Goal: Task Accomplishment & Management: Manage account settings

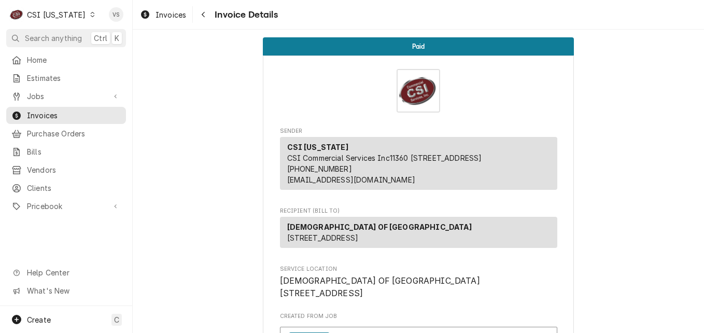
scroll to position [1193, 0]
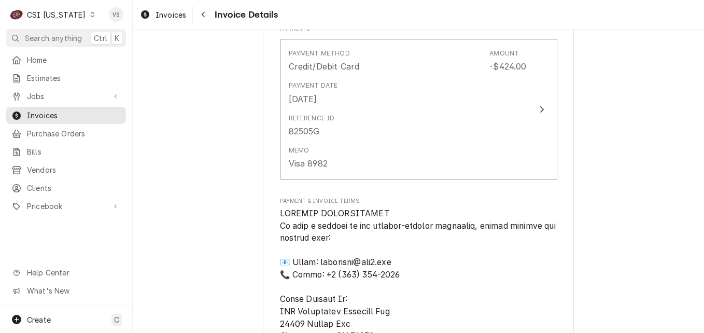
click at [90, 16] on icon "Dynamic Content Wrapper" at bounding box center [92, 14] width 5 height 5
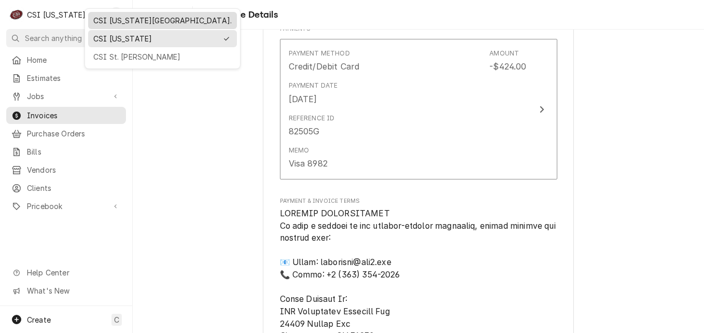
click at [113, 21] on div "CSI [US_STATE][GEOGRAPHIC_DATA]." at bounding box center [162, 20] width 139 height 11
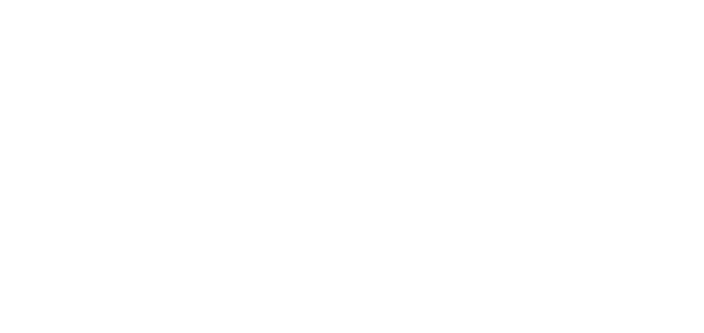
click at [84, 16] on div "Dynamic Content Wrapper" at bounding box center [352, 166] width 704 height 333
click at [81, 16] on div "Dynamic Content Wrapper" at bounding box center [352, 166] width 704 height 333
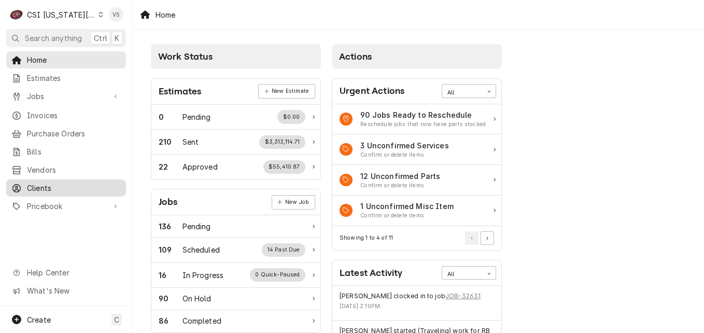
click at [45, 183] on span "Clients" at bounding box center [74, 188] width 94 height 11
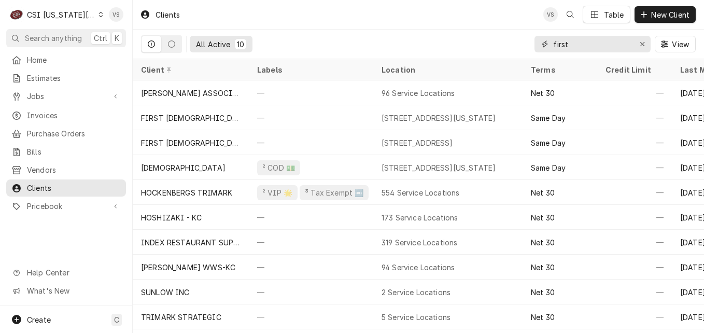
click at [570, 44] on input "first" at bounding box center [593, 44] width 78 height 17
click at [514, 43] on div "All Active 10 first View" at bounding box center [418, 44] width 555 height 29
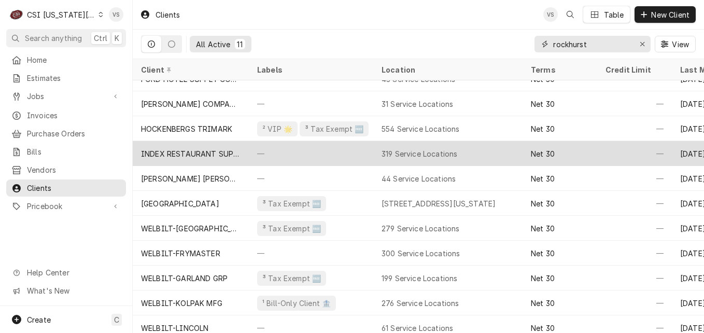
scroll to position [26, 0]
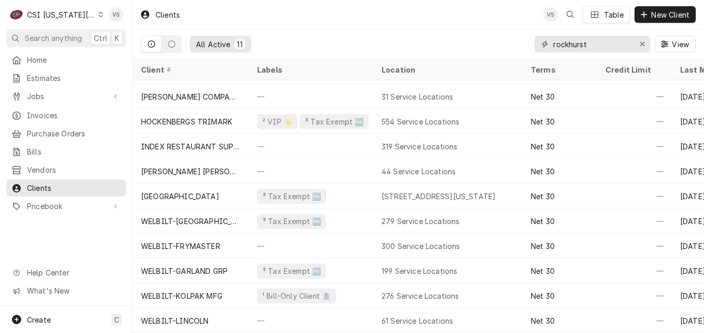
drag, startPoint x: 605, startPoint y: 46, endPoint x: 544, endPoint y: 47, distance: 61.8
click at [544, 47] on div "rockhurst" at bounding box center [593, 44] width 116 height 17
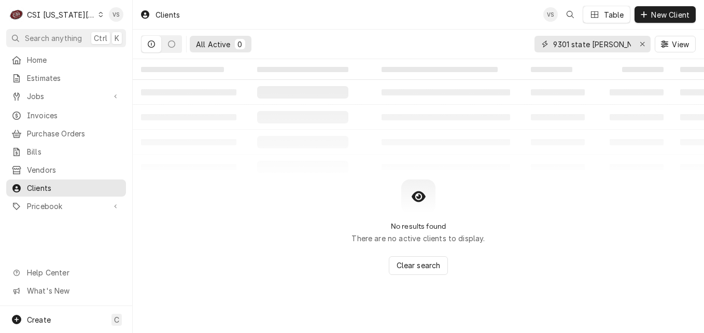
drag, startPoint x: 623, startPoint y: 43, endPoint x: 591, endPoint y: 45, distance: 31.7
click at [591, 45] on input "9301 state kube" at bounding box center [593, 44] width 78 height 17
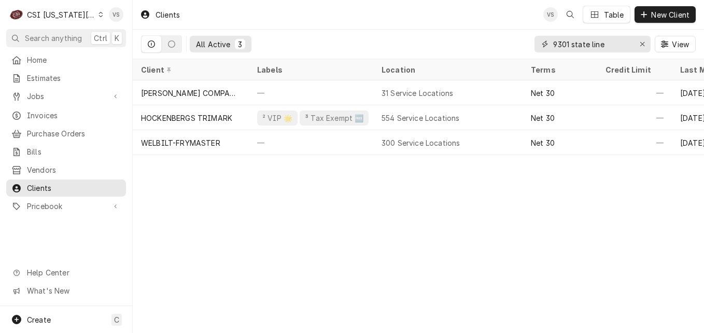
type input "9301 state line"
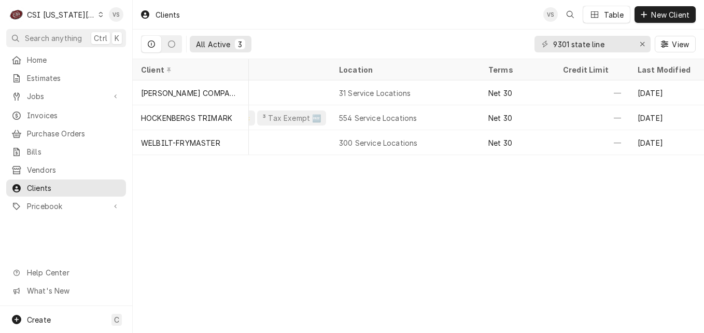
scroll to position [0, 0]
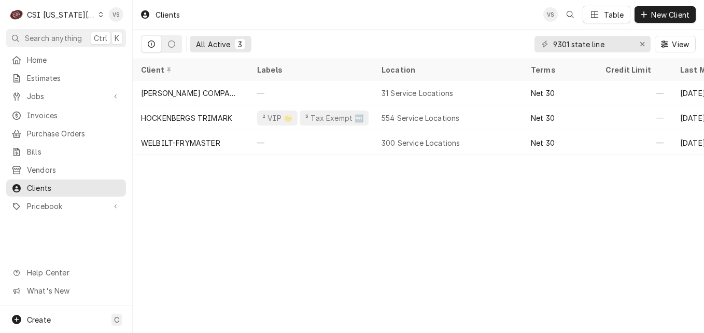
click at [99, 15] on icon "Dynamic Content Wrapper" at bounding box center [101, 14] width 5 height 5
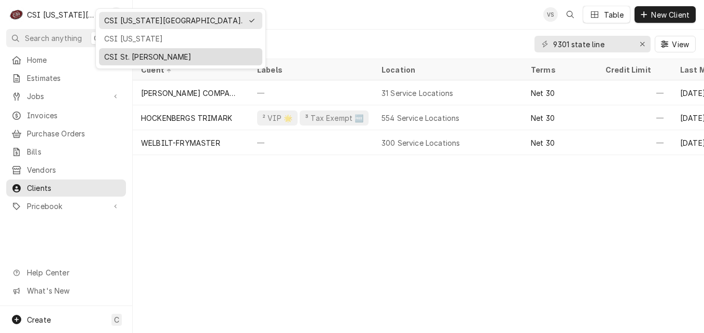
click at [125, 57] on div "CSI St. Louis" at bounding box center [180, 56] width 153 height 11
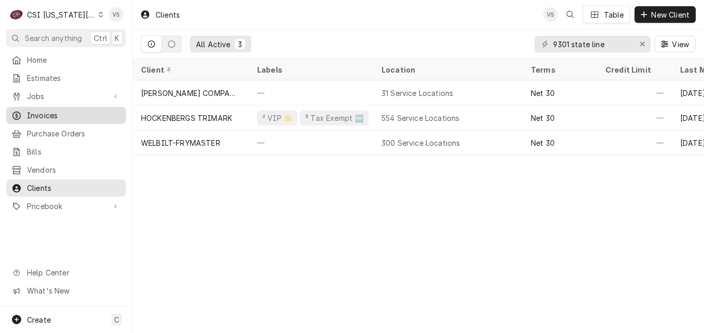
click at [49, 111] on span "Invoices" at bounding box center [74, 115] width 94 height 11
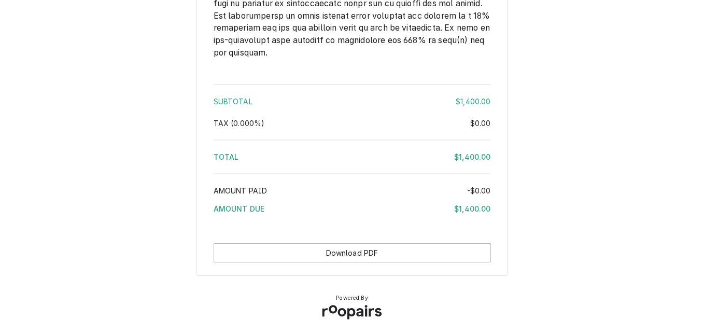
scroll to position [1698, 0]
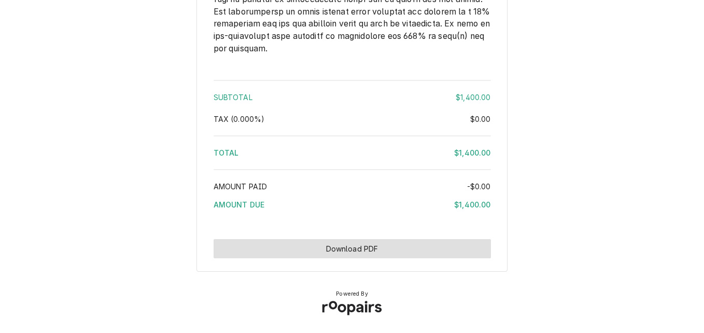
click at [341, 250] on button "Download PDF" at bounding box center [353, 248] width 278 height 19
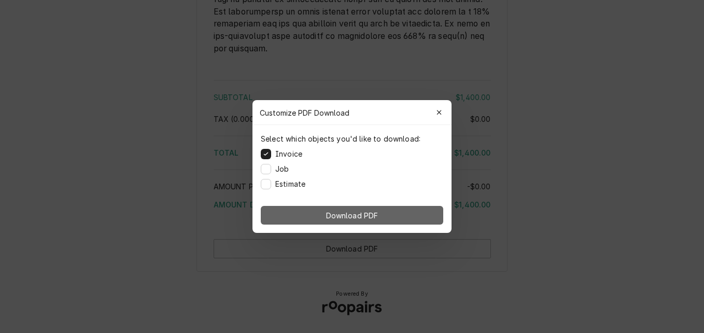
click at [321, 209] on button "Download PDF" at bounding box center [352, 215] width 183 height 19
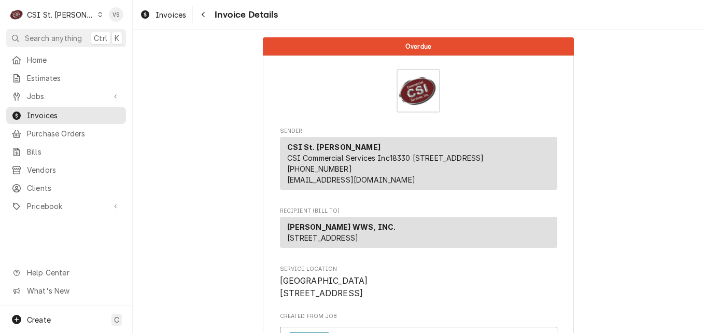
scroll to position [259, 0]
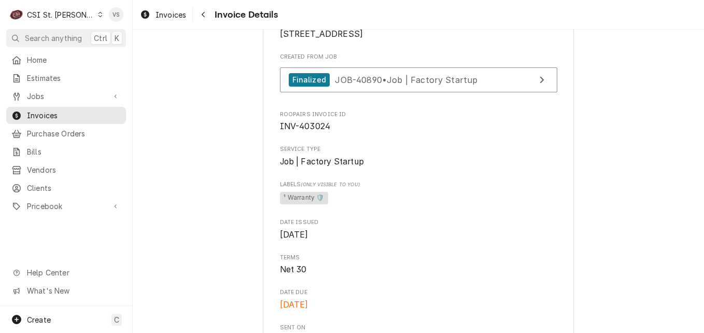
click at [98, 15] on icon "Dynamic Content Wrapper" at bounding box center [100, 14] width 5 height 5
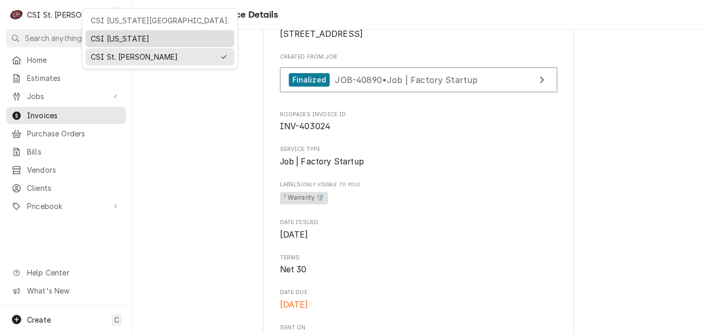
click at [109, 43] on div "CSI [US_STATE]" at bounding box center [160, 38] width 145 height 13
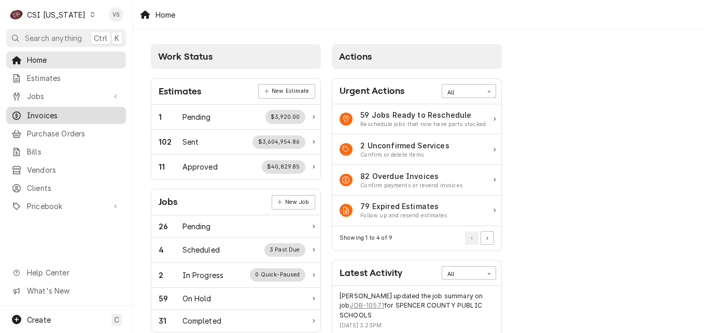
click at [45, 113] on span "Invoices" at bounding box center [74, 115] width 94 height 11
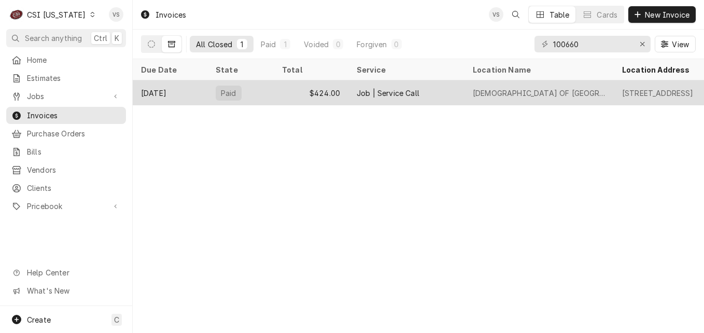
click at [288, 89] on div "$424.00" at bounding box center [311, 92] width 75 height 25
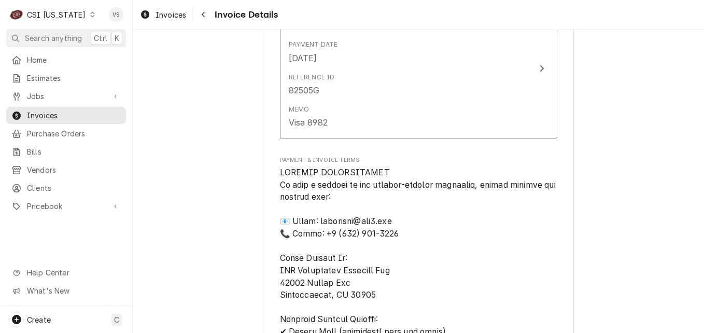
scroll to position [1245, 0]
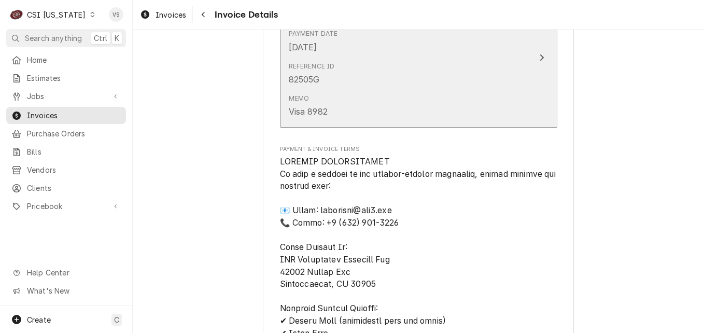
click at [452, 90] on div "Reference ID 82505G" at bounding box center [408, 74] width 238 height 32
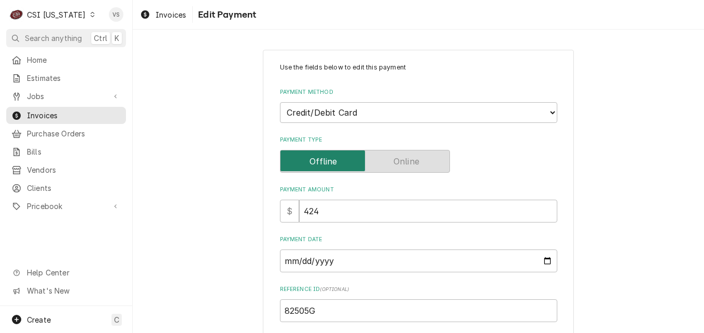
click at [208, 130] on div "Use the fields below to edit this payment Payment Method Choose a Payment Metho…" at bounding box center [419, 262] width 572 height 445
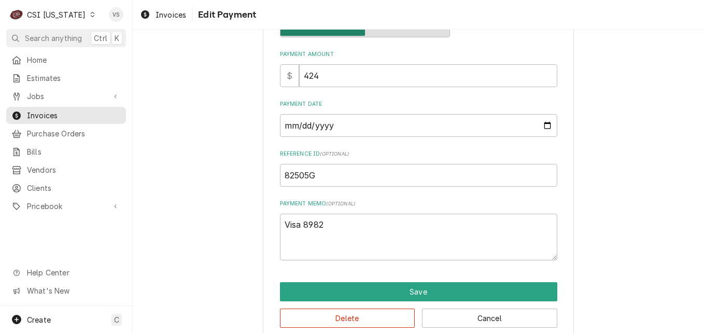
scroll to position [153, 0]
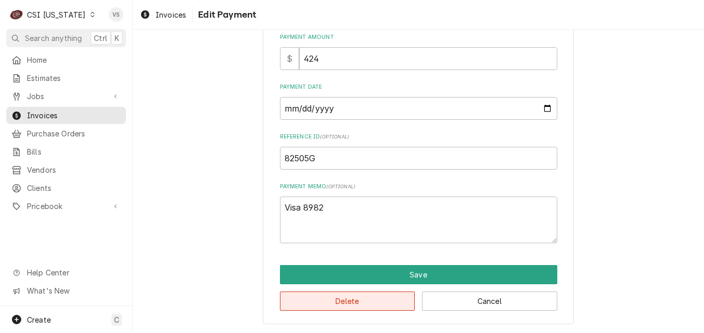
click at [348, 298] on button "Delete" at bounding box center [347, 301] width 135 height 19
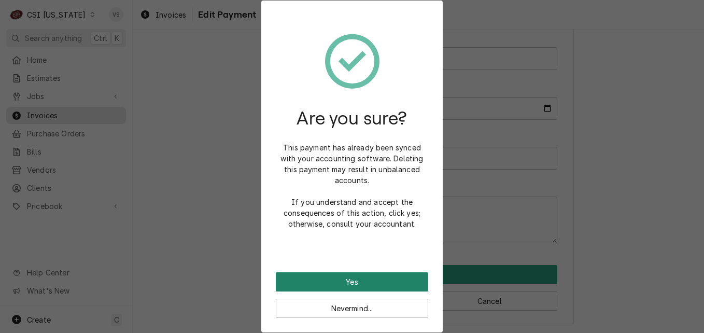
click at [347, 286] on button "Yes" at bounding box center [352, 281] width 153 height 19
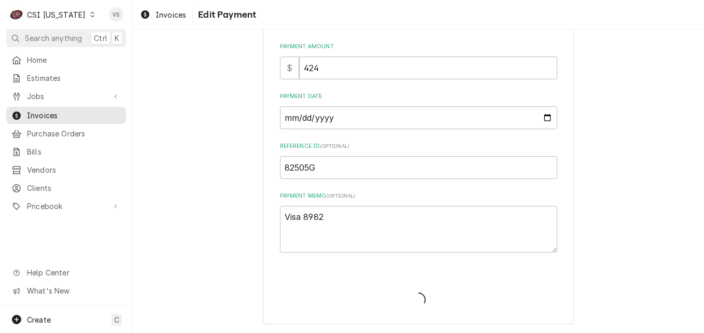
type textarea "x"
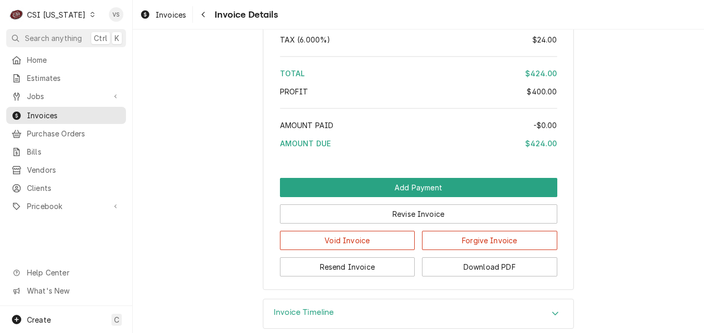
scroll to position [1764, 0]
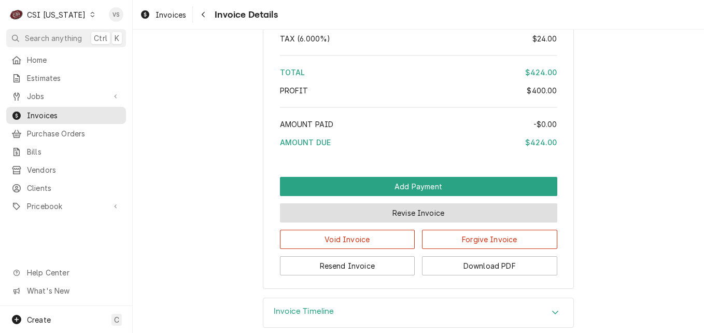
click at [430, 223] on button "Revise Invoice" at bounding box center [419, 212] width 278 height 19
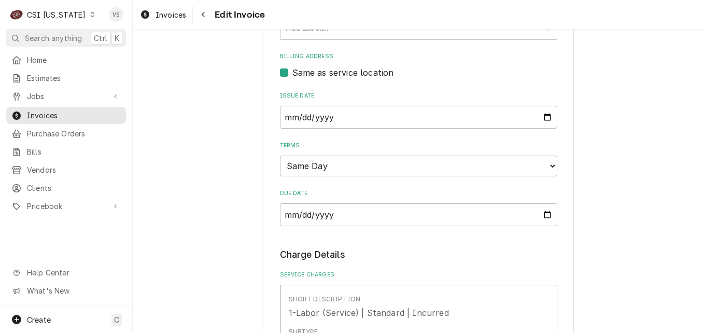
scroll to position [830, 0]
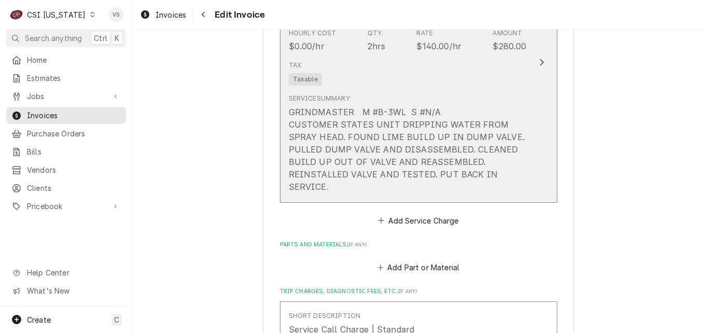
click at [388, 90] on div "Tax Taxable" at bounding box center [408, 73] width 238 height 33
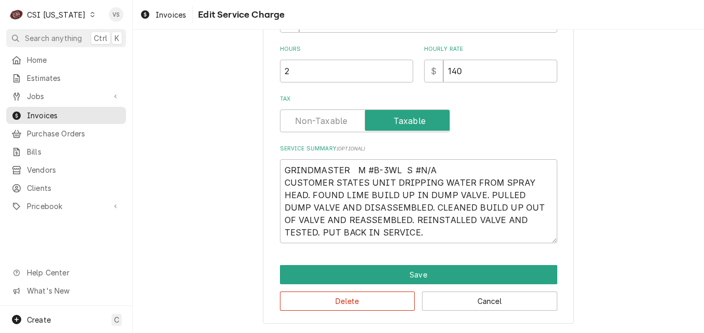
scroll to position [270, 0]
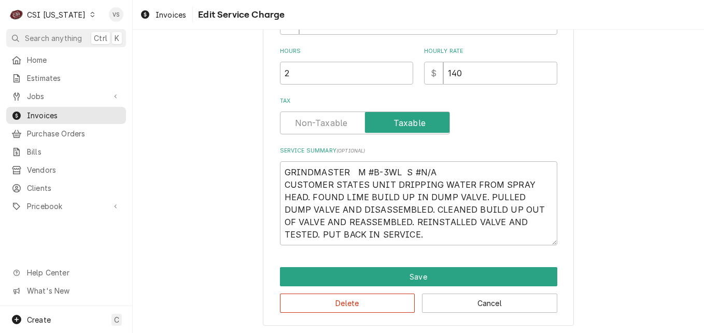
type textarea "x"
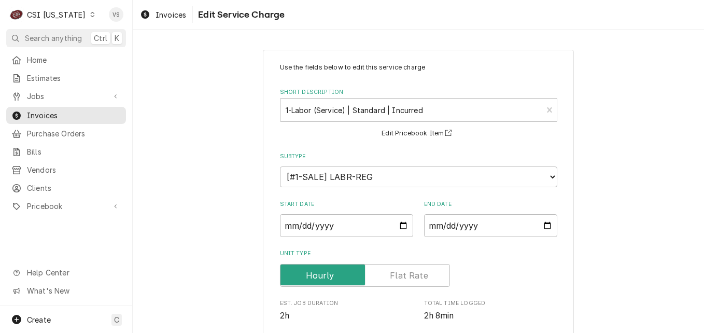
scroll to position [259, 0]
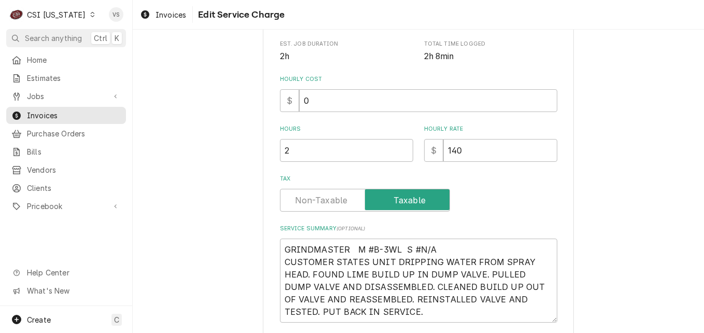
click at [342, 205] on label "Tax" at bounding box center [365, 200] width 170 height 23
click at [342, 205] on input "Tax" at bounding box center [365, 200] width 161 height 23
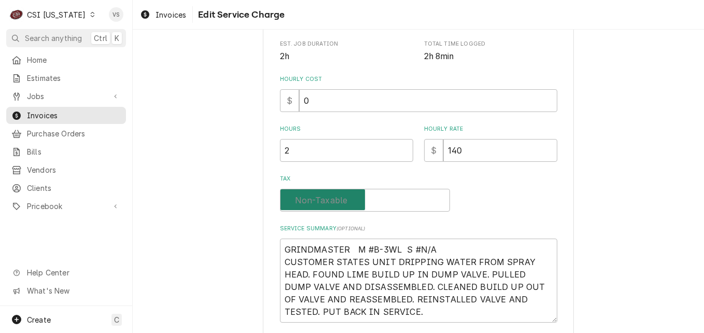
checkbox input "false"
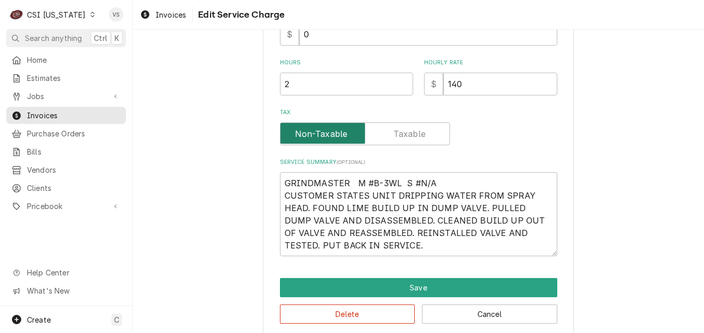
scroll to position [339, 0]
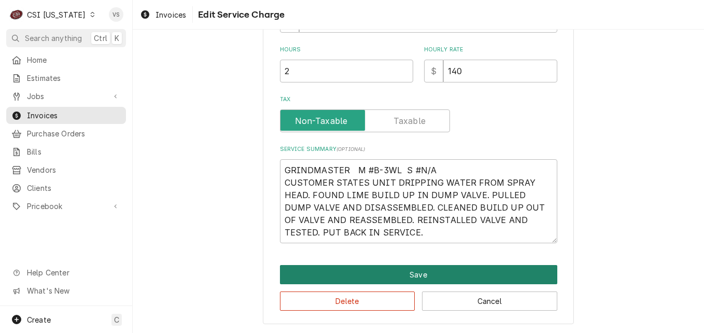
click at [358, 275] on button "Save" at bounding box center [419, 274] width 278 height 19
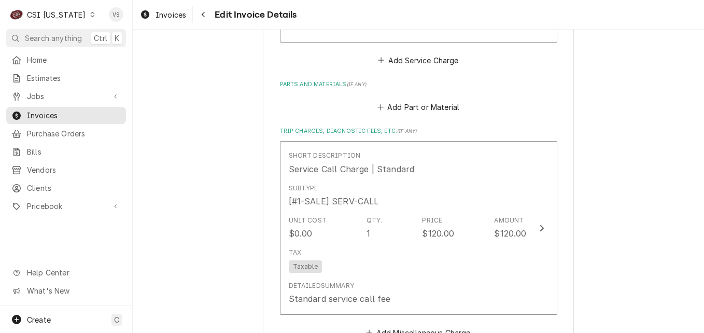
scroll to position [1005, 0]
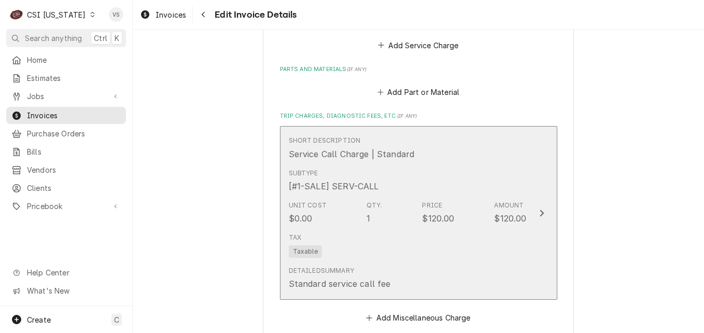
click at [373, 254] on div "Tax Taxable" at bounding box center [408, 245] width 238 height 33
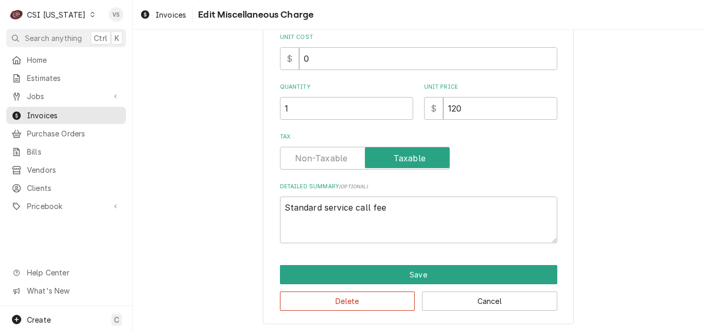
scroll to position [87, 0]
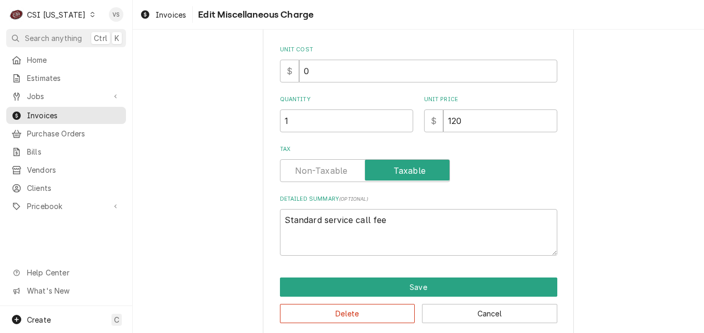
type textarea "x"
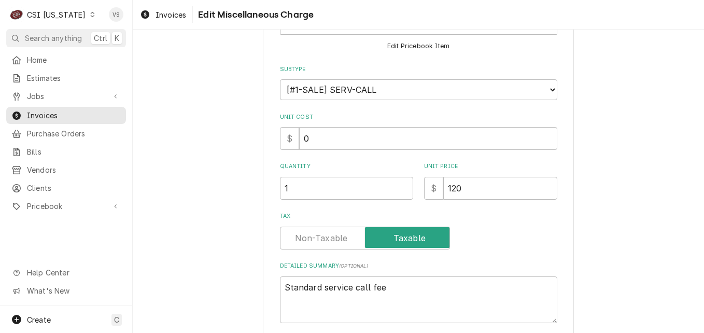
scroll to position [0, 0]
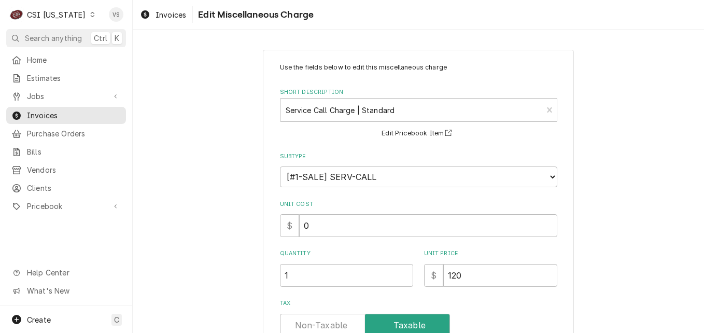
click at [323, 325] on label "Tax" at bounding box center [365, 325] width 170 height 23
click at [323, 325] on input "Tax" at bounding box center [365, 325] width 161 height 23
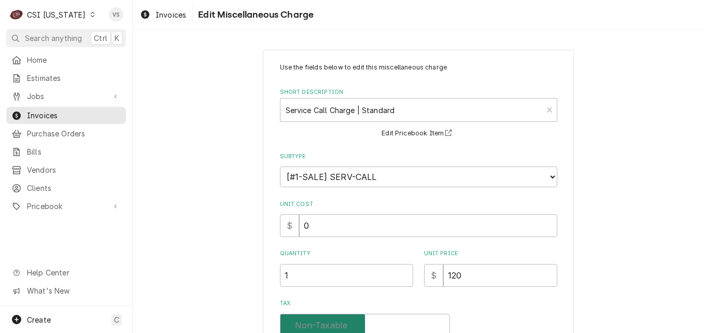
checkbox input "false"
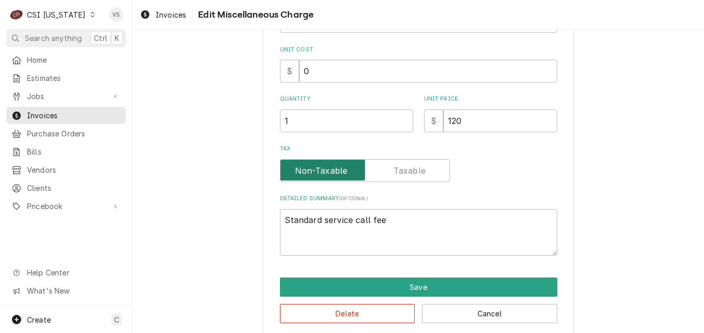
scroll to position [167, 0]
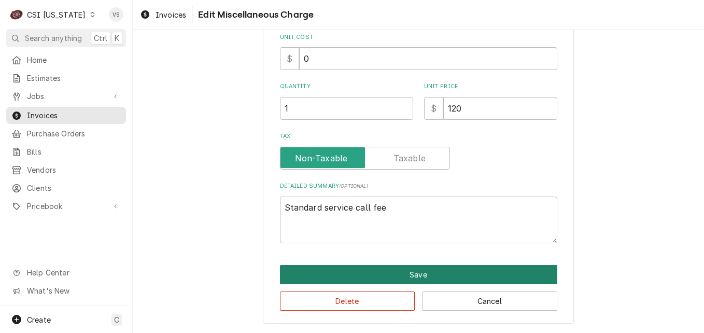
click at [343, 275] on button "Save" at bounding box center [419, 274] width 278 height 19
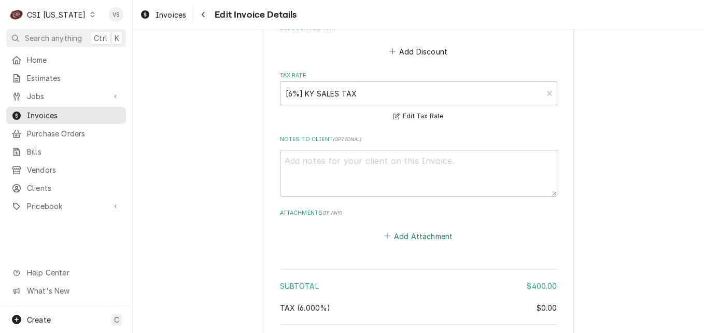
scroll to position [1337, 0]
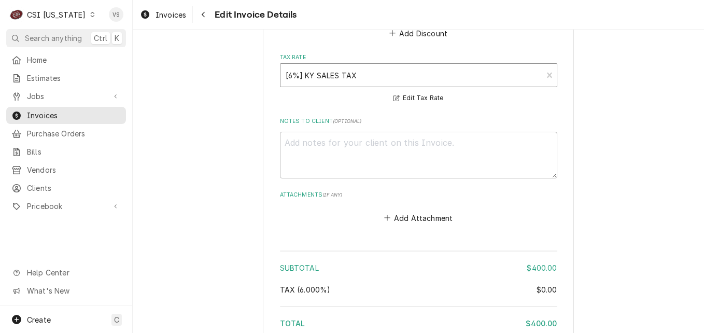
click at [366, 77] on div "Tax Rate" at bounding box center [412, 75] width 252 height 19
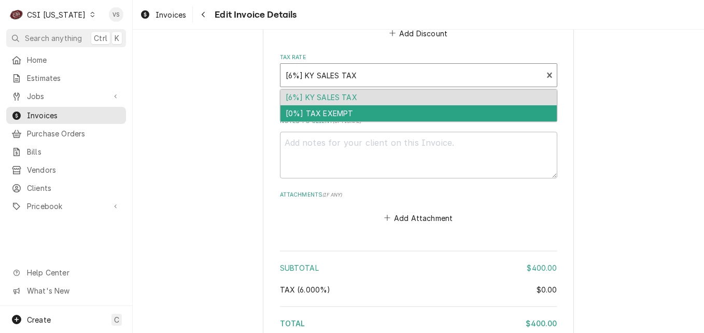
click at [330, 117] on div "[0%] TAX EXEMPT" at bounding box center [419, 113] width 277 height 16
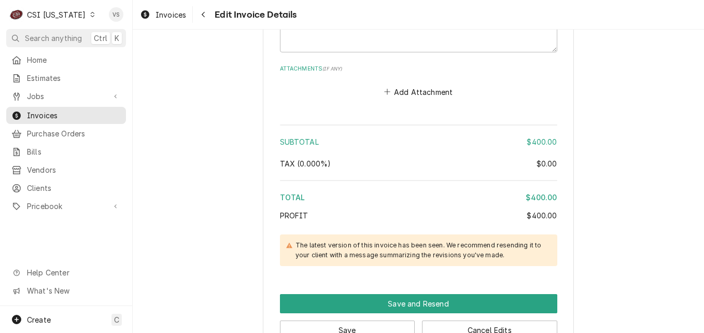
scroll to position [1541, 0]
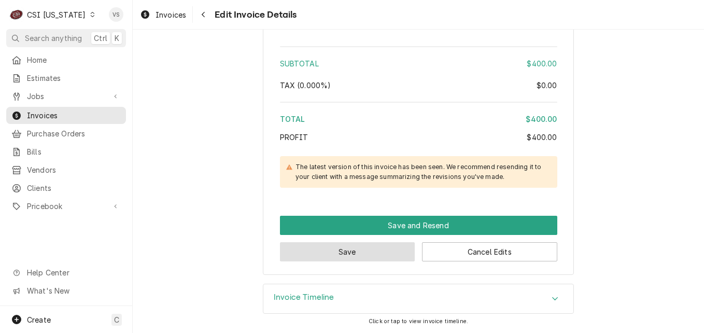
click at [377, 250] on button "Save" at bounding box center [347, 251] width 135 height 19
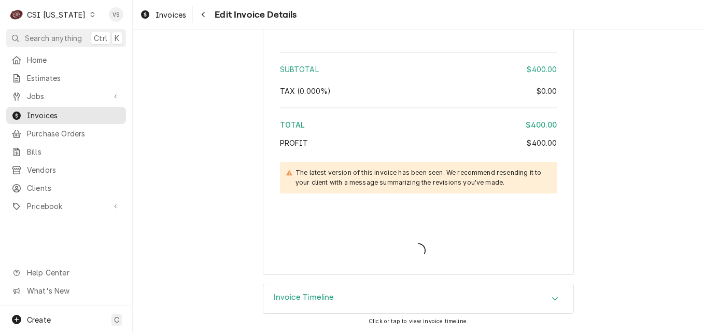
scroll to position [1536, 0]
type textarea "x"
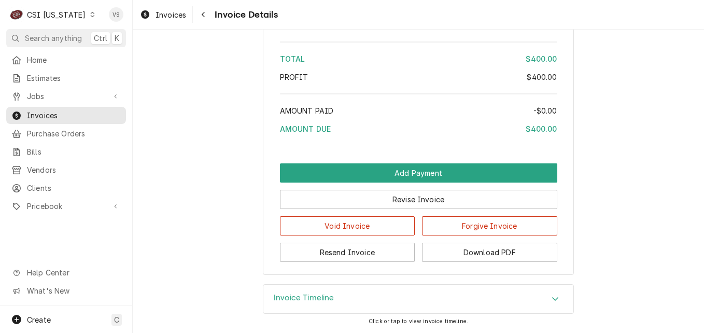
scroll to position [1788, 0]
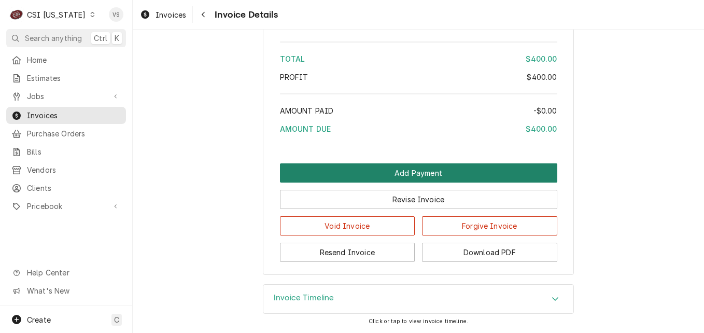
click at [405, 172] on button "Add Payment" at bounding box center [419, 172] width 278 height 19
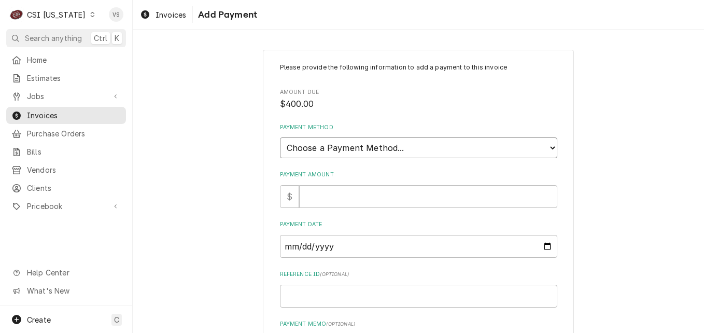
click at [329, 147] on select "Choose a Payment Method... Cash Check Credit/Debit Card ACH/eCheck Other" at bounding box center [419, 147] width 278 height 21
click at [303, 150] on select "Choose a Payment Method... Cash Check Credit/Debit Card ACH/eCheck Other" at bounding box center [419, 147] width 278 height 21
select select "3"
click at [280, 137] on select "Choose a Payment Method... Cash Check Credit/Debit Card ACH/eCheck Other" at bounding box center [419, 147] width 278 height 21
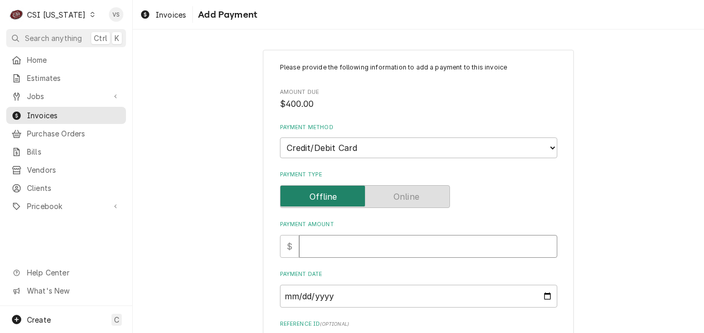
click at [316, 244] on input "Payment Amount" at bounding box center [428, 246] width 258 height 23
type textarea "x"
type input "4"
type textarea "x"
type input "40"
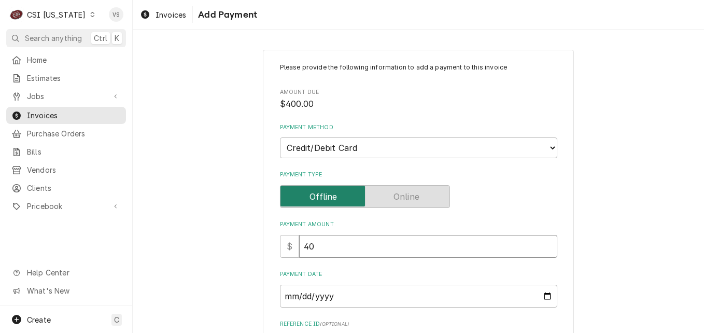
type textarea "x"
type input "400"
type textarea "x"
type input "400.0"
type textarea "x"
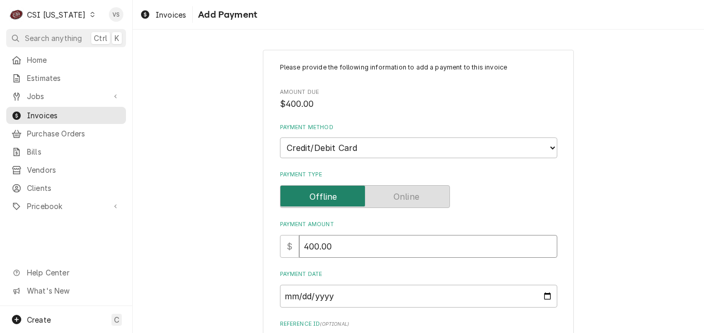
type input "400.00"
click at [540, 298] on input "Payment Date" at bounding box center [419, 296] width 278 height 23
type input "2025-09-08"
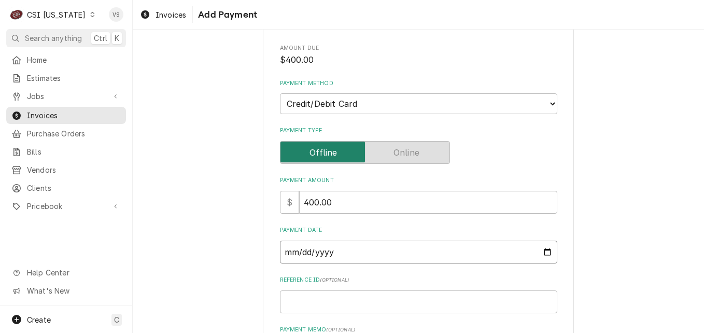
scroll to position [156, 0]
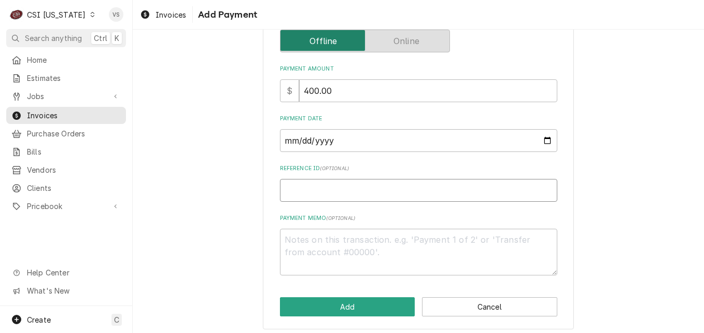
click at [294, 191] on input "Reference ID ( optional )" at bounding box center [419, 190] width 278 height 23
type textarea "x"
type input "8"
type textarea "x"
type input "83"
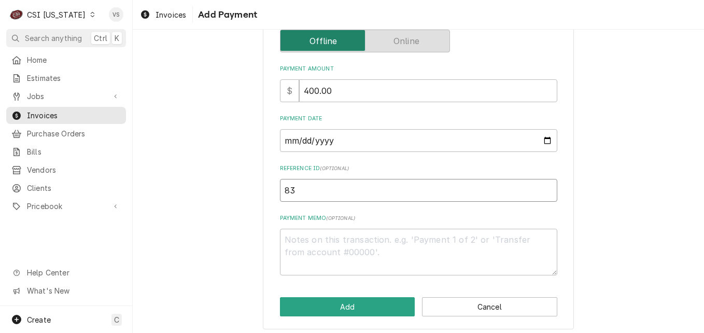
type textarea "x"
type input "835"
type textarea "x"
type input "8359"
type textarea "x"
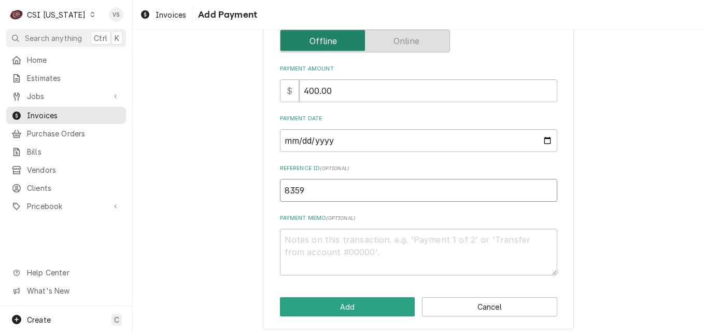
type input "83593"
type textarea "x"
type input "83593G"
type textarea "x"
type textarea "V"
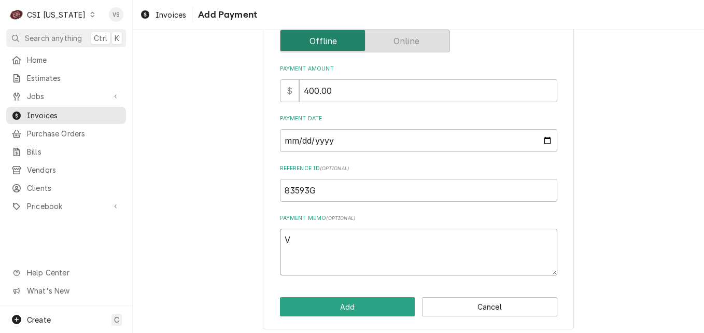
type textarea "x"
type textarea "Vi"
type textarea "x"
type textarea "Vis"
type textarea "x"
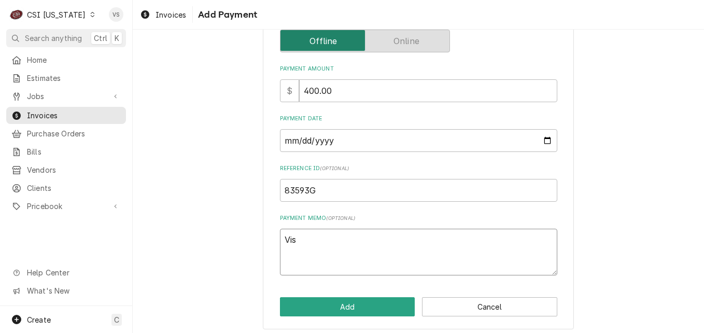
type textarea "Visa"
type textarea "x"
type textarea "Visa"
type textarea "x"
type textarea "Visa 8"
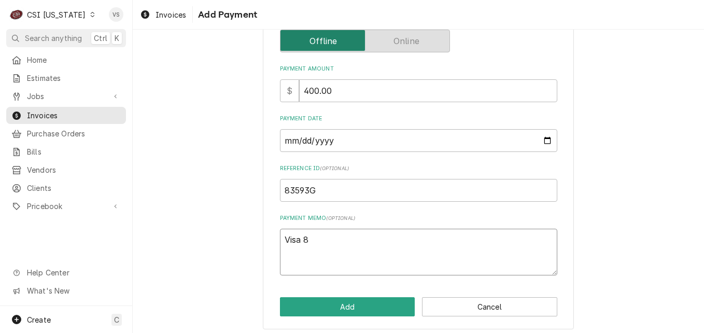
type textarea "x"
type textarea "Visa 89"
type textarea "x"
type textarea "Visa 898"
type textarea "x"
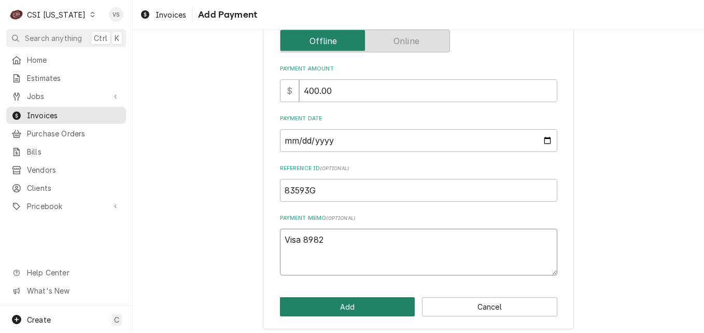
type textarea "Visa 8982"
click at [374, 305] on button "Add" at bounding box center [347, 306] width 135 height 19
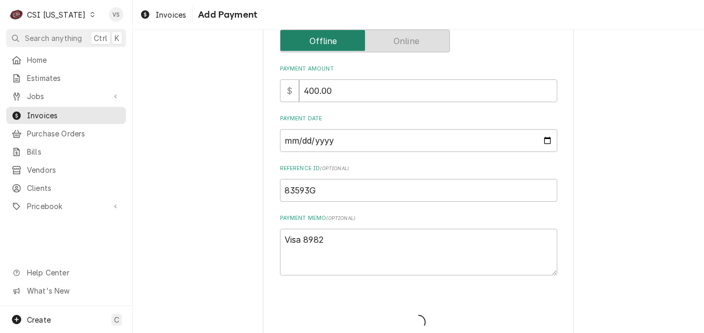
type textarea "x"
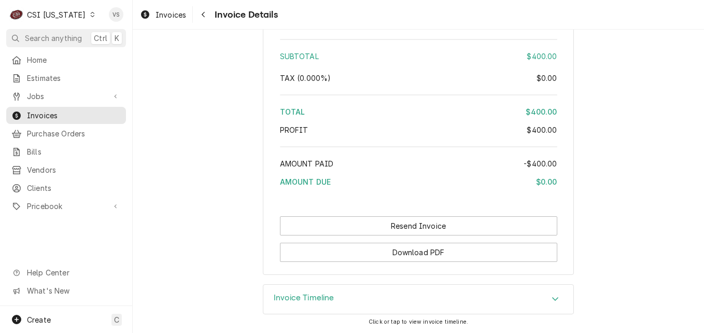
scroll to position [1909, 0]
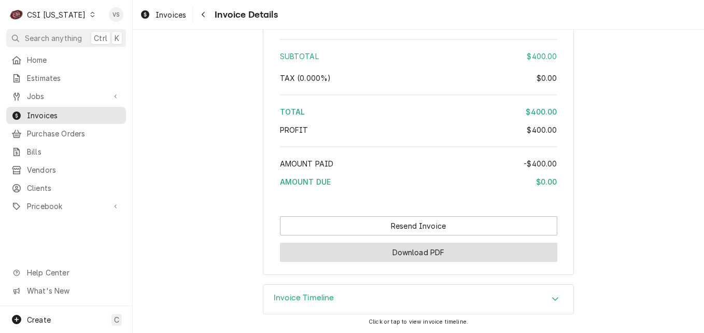
click at [460, 254] on button "Download PDF" at bounding box center [419, 252] width 278 height 19
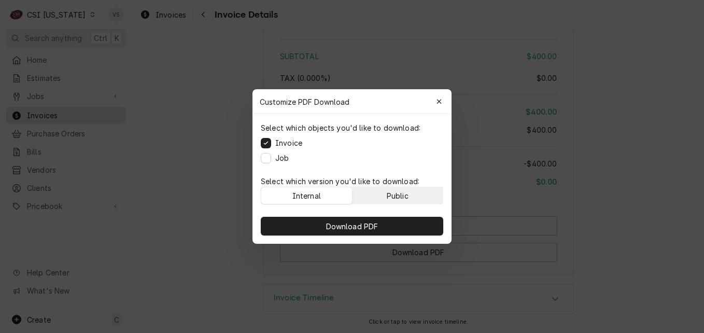
click at [417, 192] on button "Public" at bounding box center [398, 195] width 91 height 17
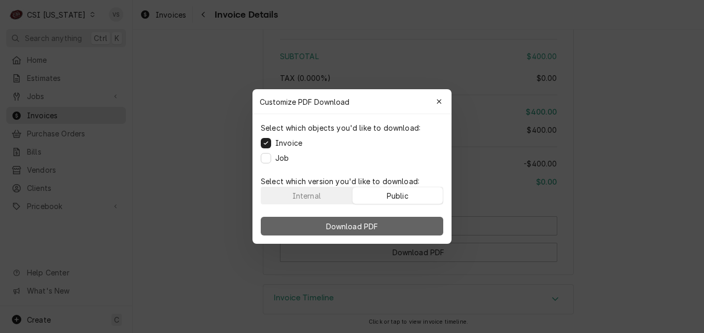
click at [397, 224] on button "Download PDF" at bounding box center [352, 226] width 183 height 19
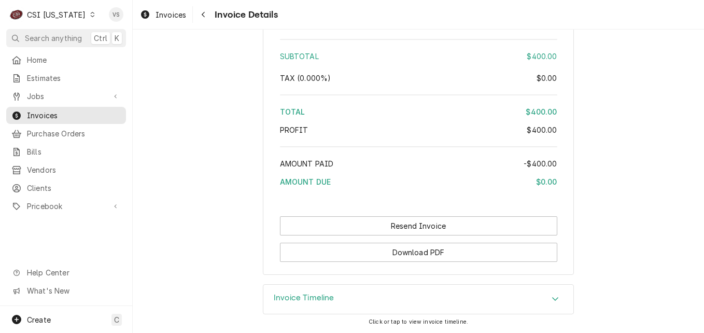
click at [74, 113] on span "Invoices" at bounding box center [74, 115] width 94 height 11
